Goal: Task Accomplishment & Management: Use online tool/utility

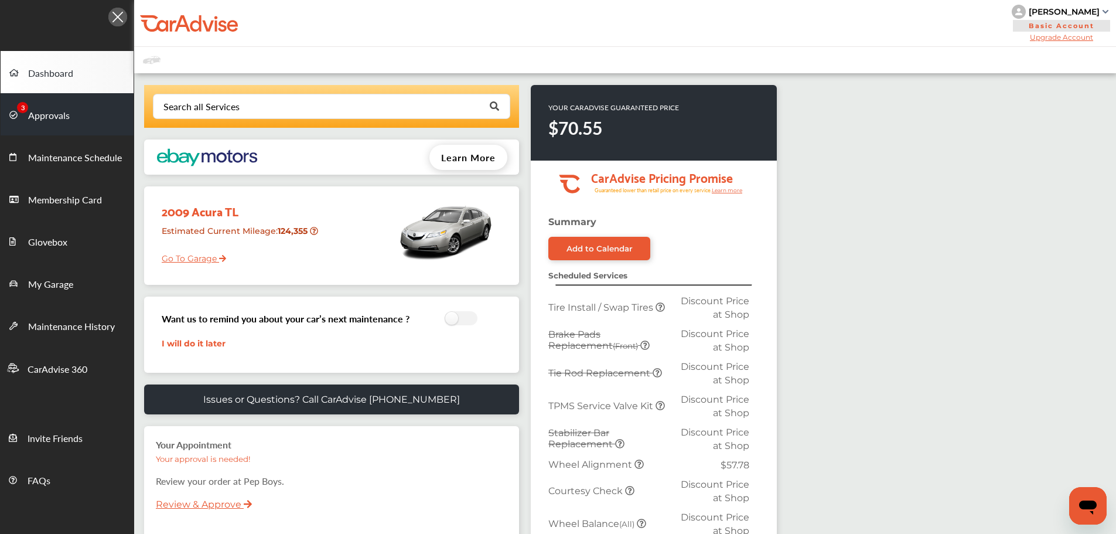
click at [33, 107] on link "Approvals" at bounding box center [67, 114] width 133 height 42
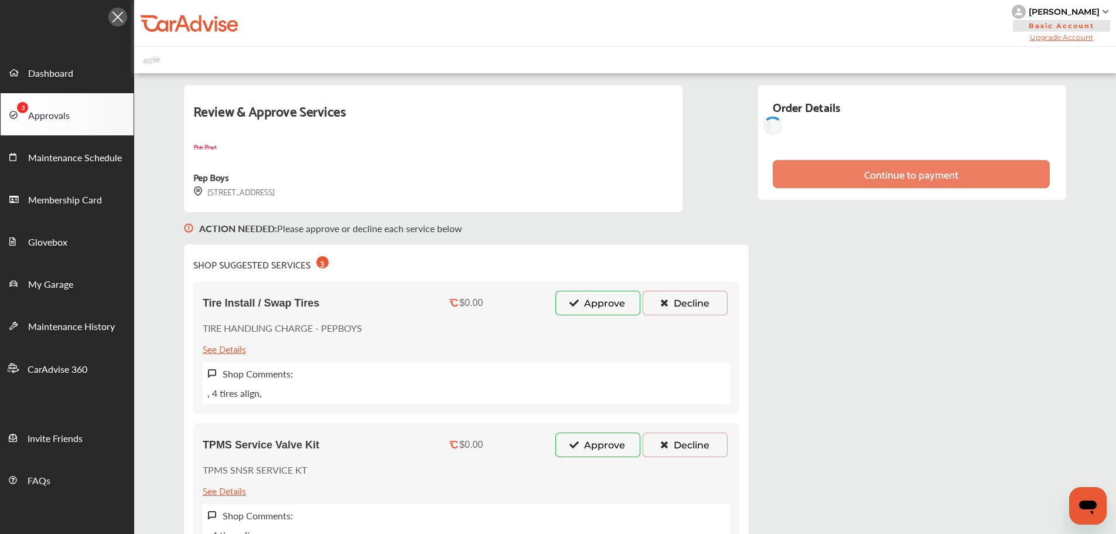
click at [569, 306] on icon at bounding box center [574, 302] width 11 height 8
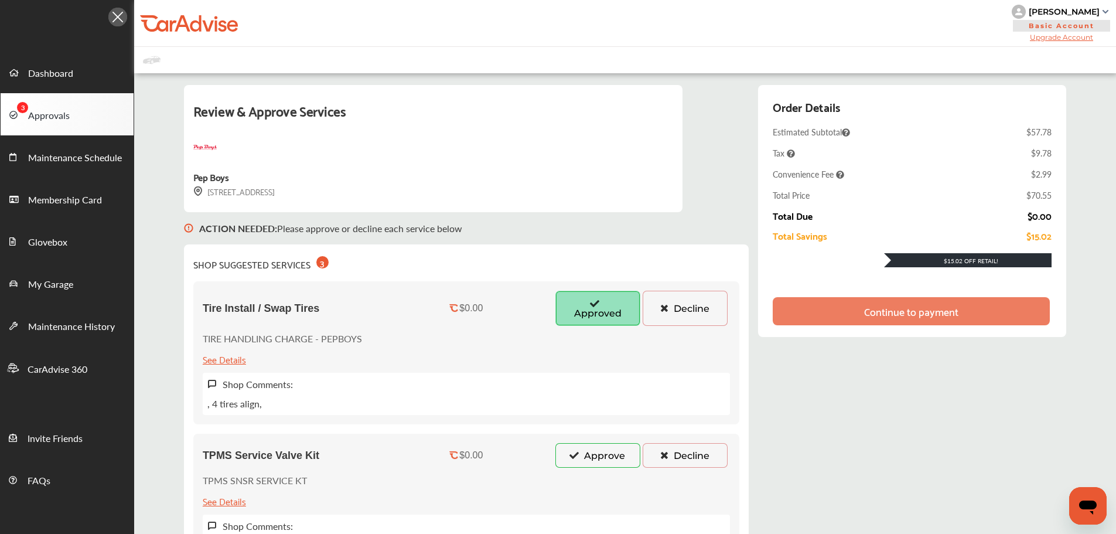
click at [556, 452] on button "Approve" at bounding box center [598, 455] width 85 height 25
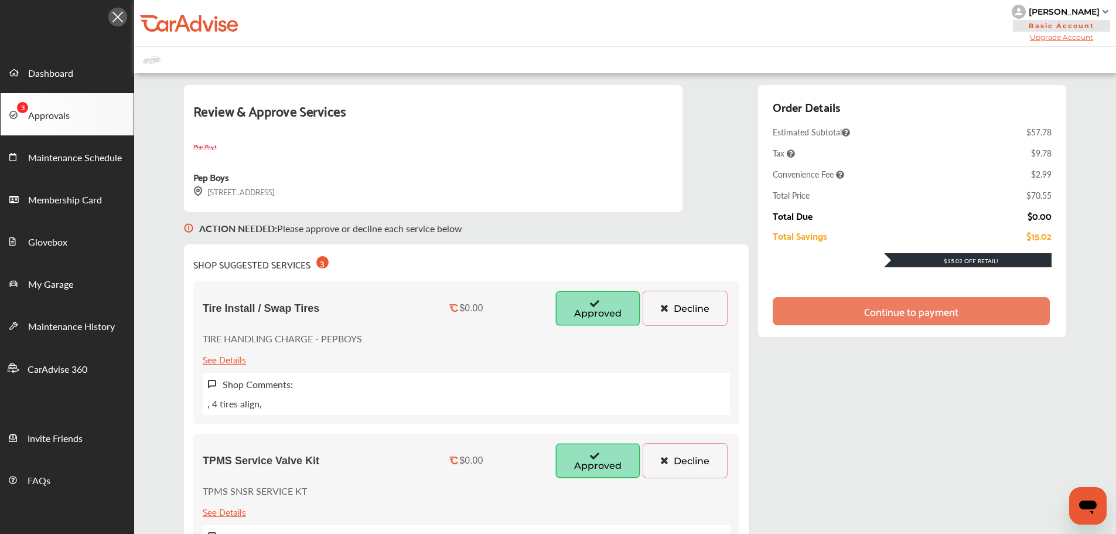
scroll to position [293, 0]
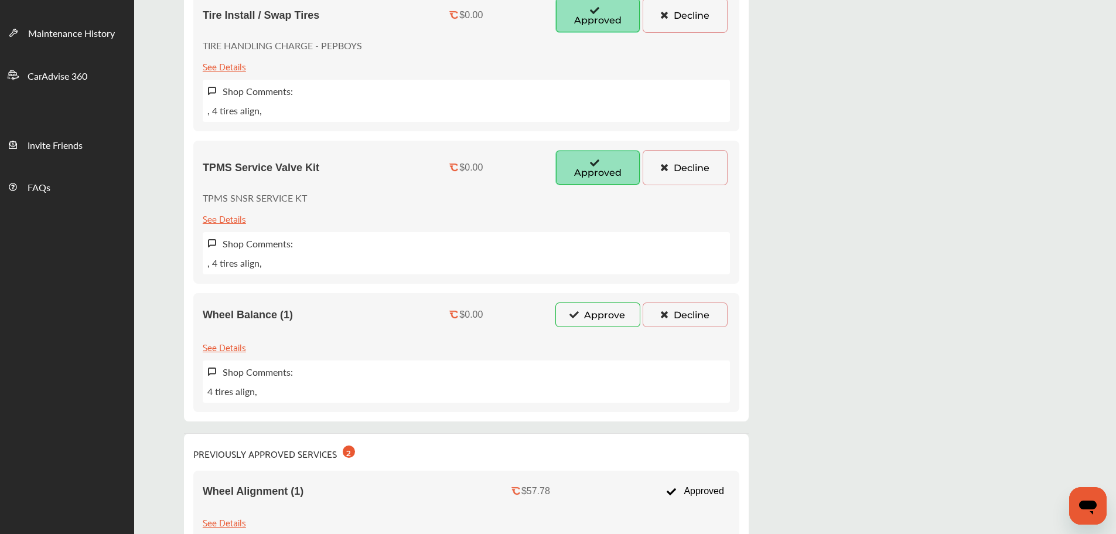
click at [563, 313] on button "Approve" at bounding box center [598, 314] width 85 height 25
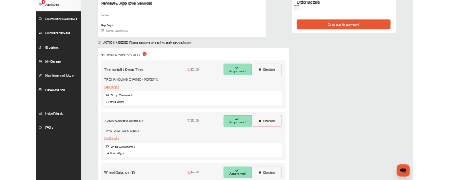
scroll to position [0, 0]
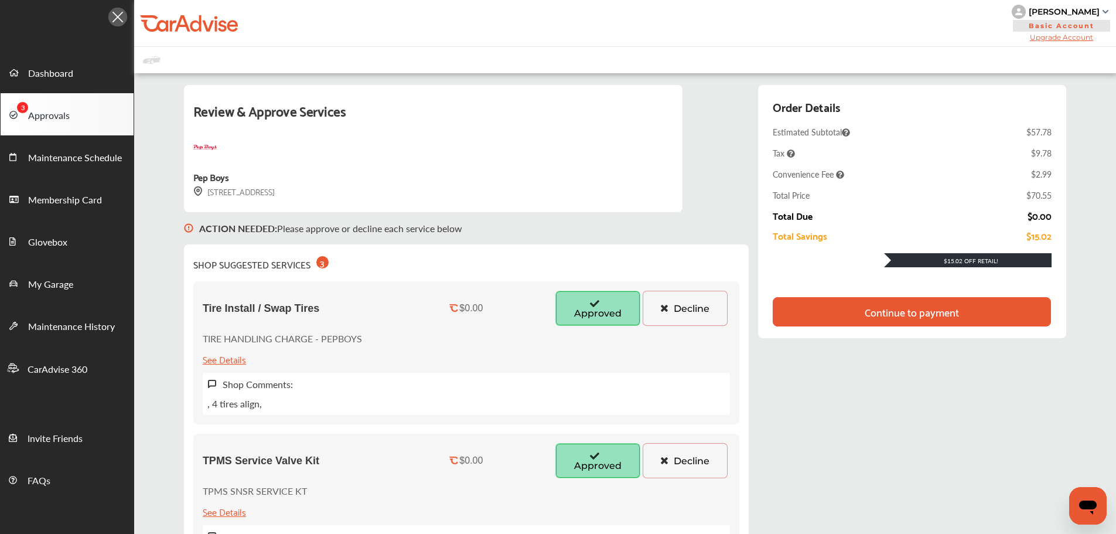
click at [895, 312] on div "Continue to payment" at bounding box center [912, 312] width 94 height 12
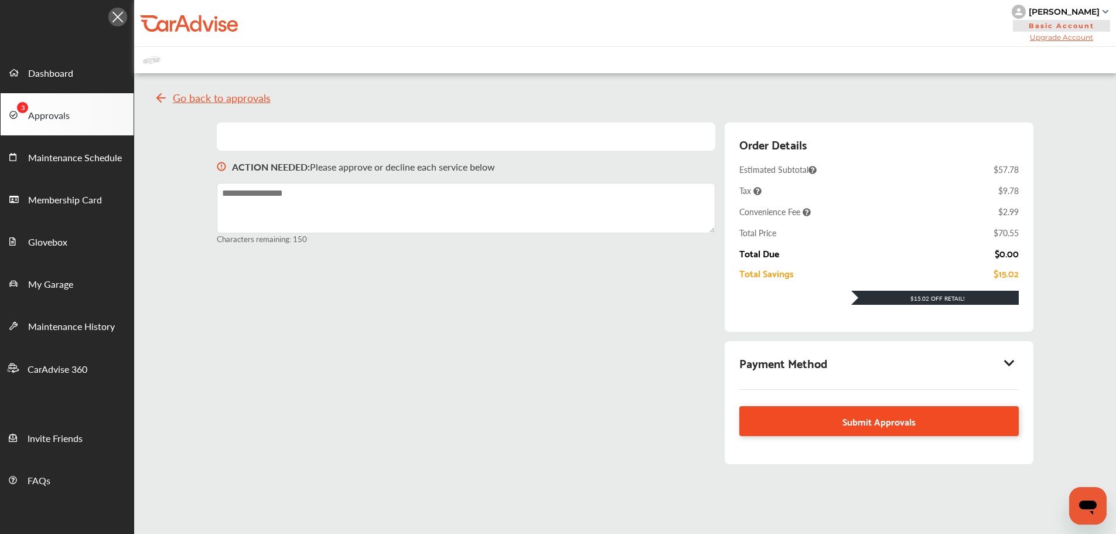
click at [910, 424] on span "Submit Approvals" at bounding box center [879, 421] width 73 height 16
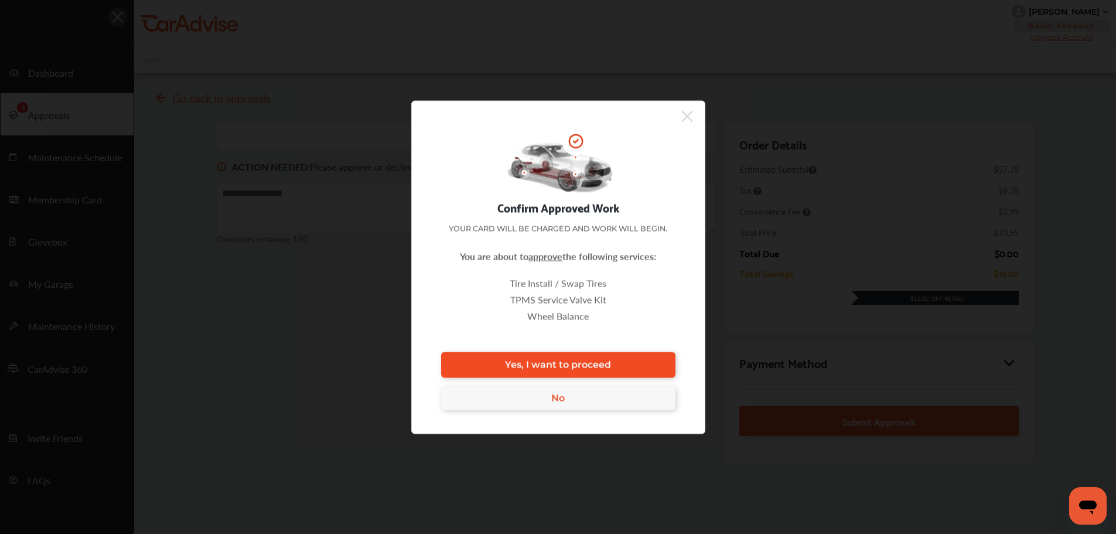
click at [623, 364] on link "Yes, I want to proceed" at bounding box center [558, 365] width 234 height 26
